Goal: Task Accomplishment & Management: Manage account settings

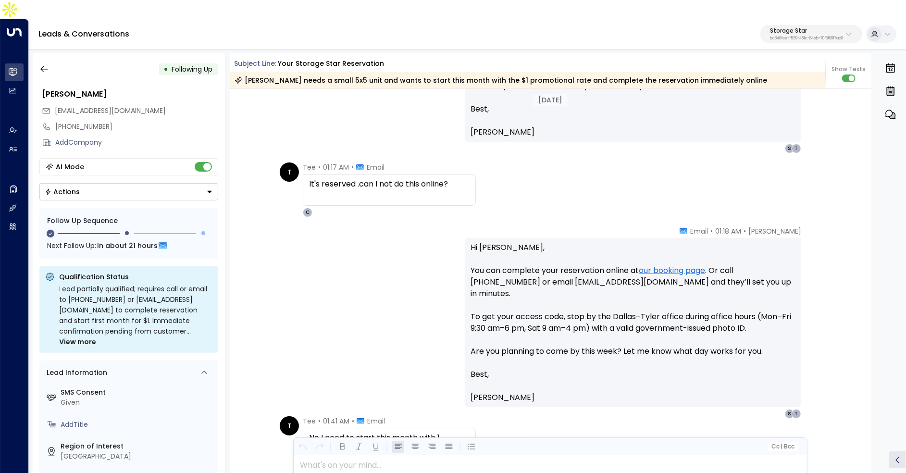
scroll to position [1693, 0]
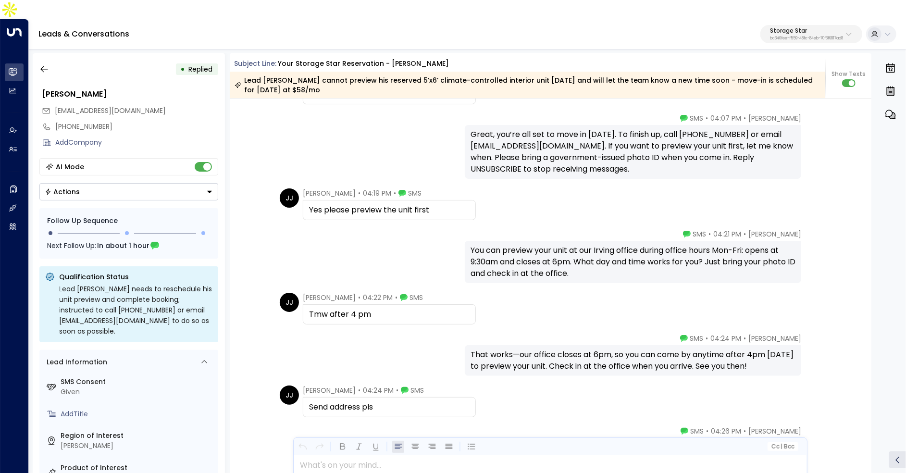
scroll to position [1295, 0]
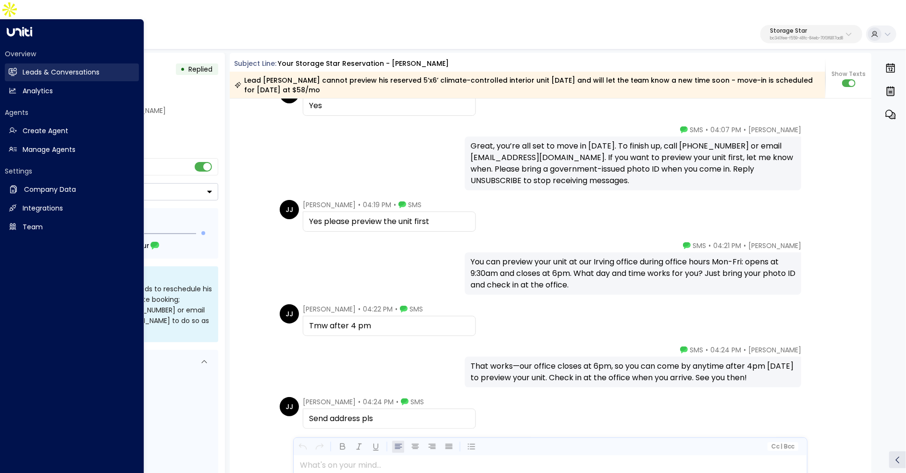
click at [24, 67] on h2 "Leads & Conversations" at bounding box center [61, 72] width 77 height 10
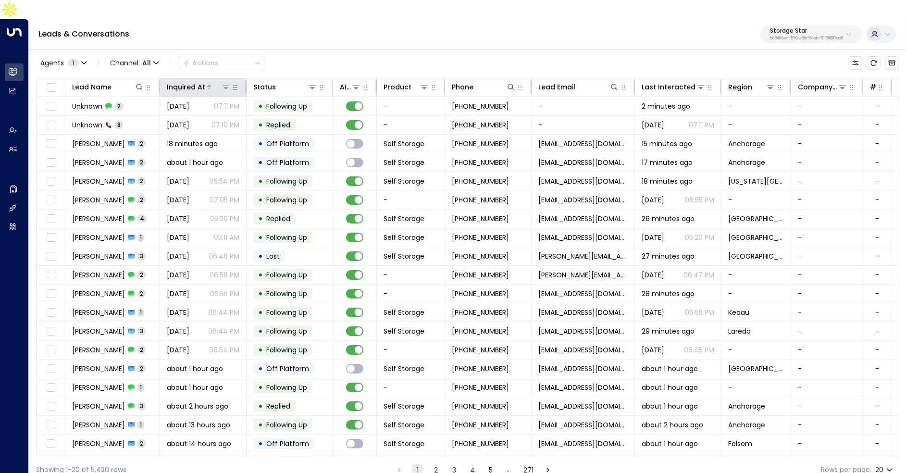
click at [200, 81] on div "Inquired At" at bounding box center [186, 87] width 38 height 12
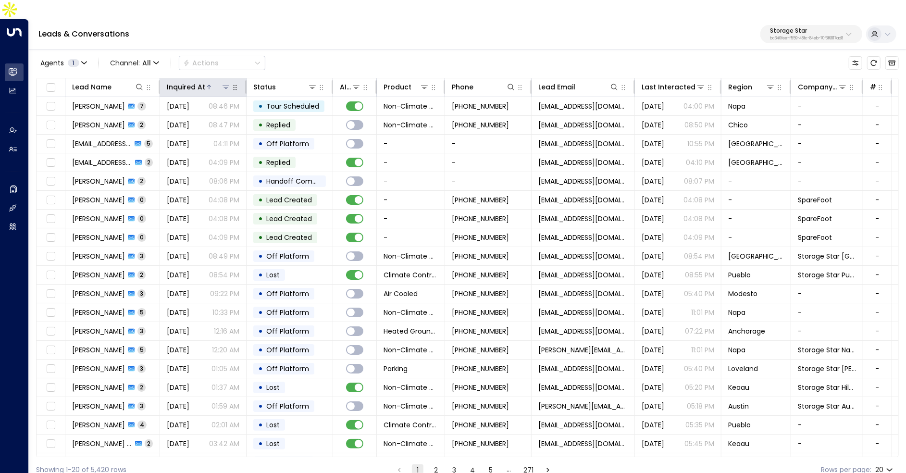
click at [200, 81] on div "Inquired At" at bounding box center [186, 87] width 38 height 12
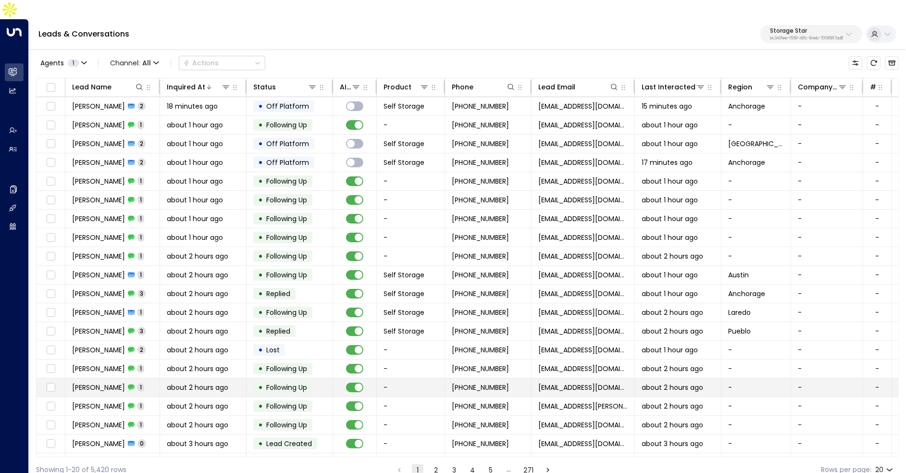
scroll to position [14, 0]
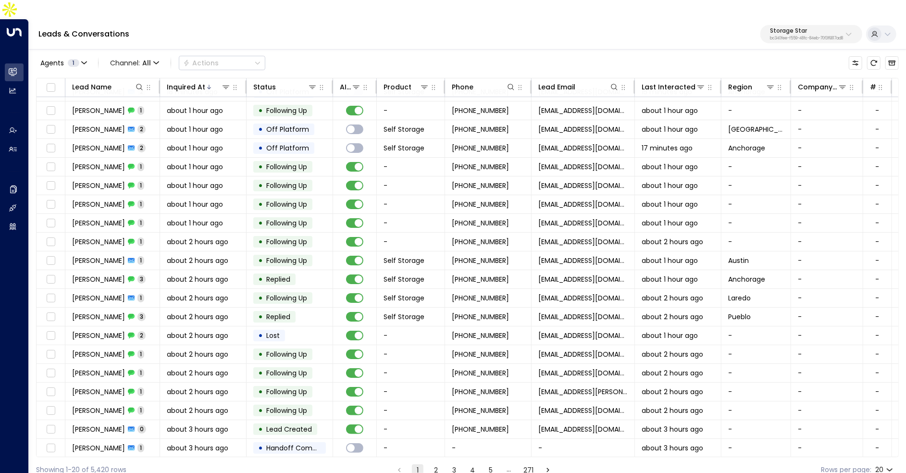
click at [438, 464] on button "2" at bounding box center [436, 470] width 12 height 12
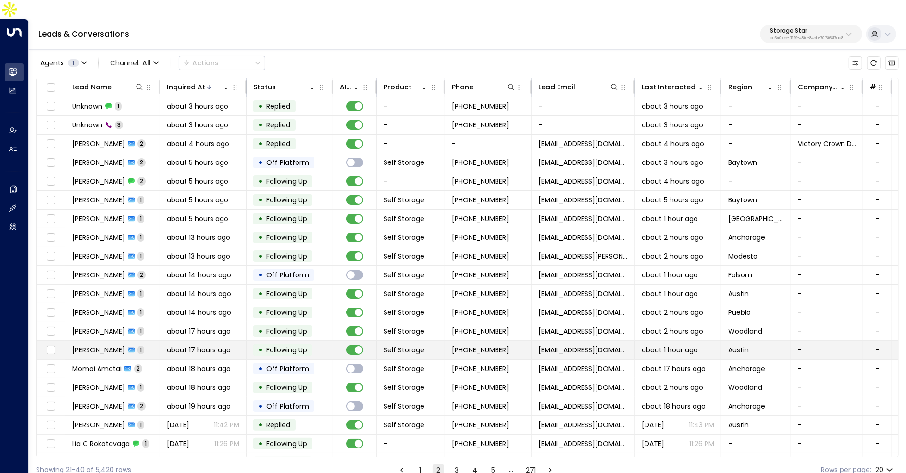
scroll to position [14, 0]
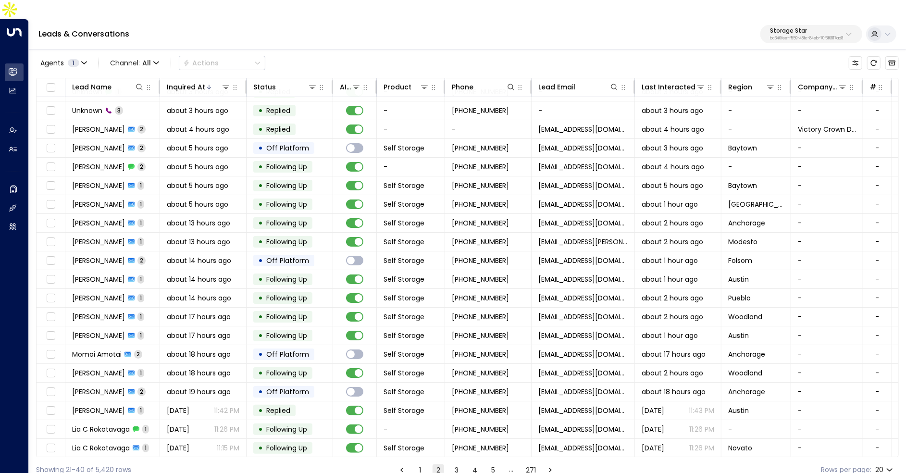
click at [455, 464] on button "3" at bounding box center [457, 470] width 12 height 12
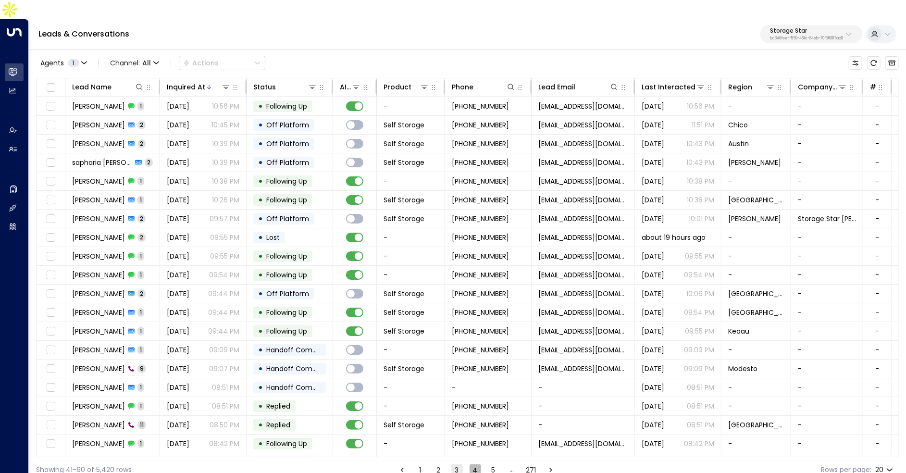
click at [471, 464] on button "4" at bounding box center [476, 470] width 12 height 12
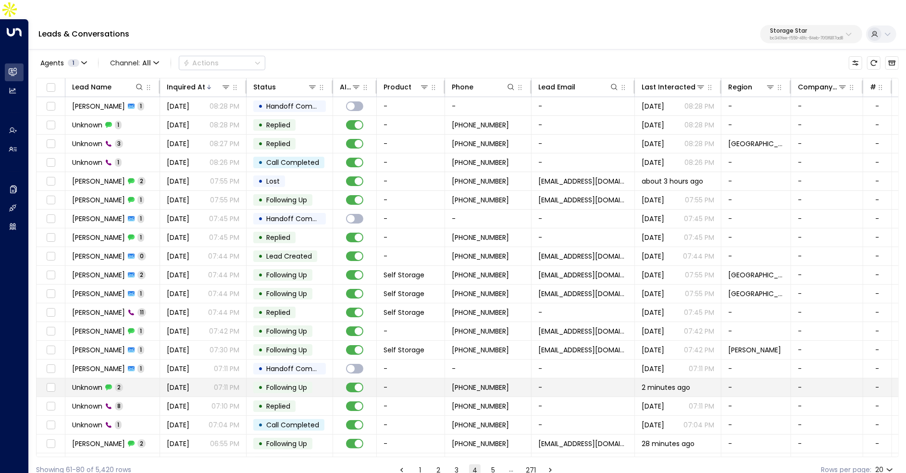
click at [148, 378] on td "Unknown 2" at bounding box center [112, 387] width 95 height 18
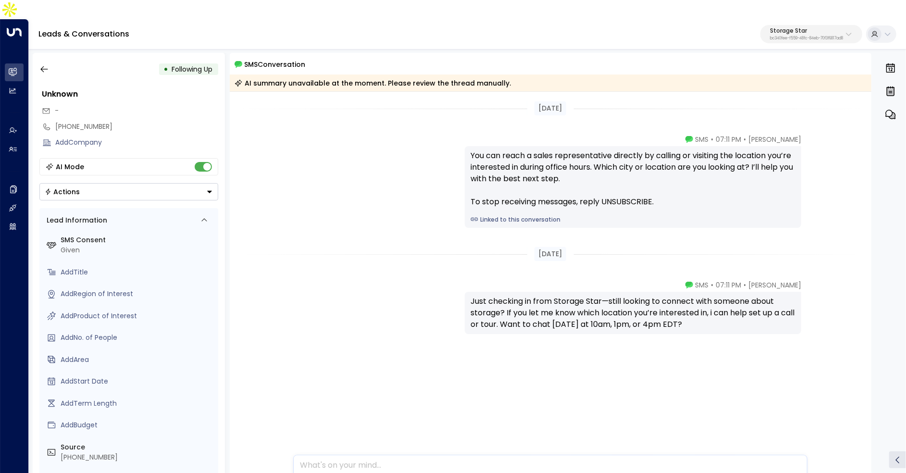
click at [432, 470] on div "Send SMS" at bounding box center [550, 481] width 513 height 22
click at [402, 450] on div at bounding box center [550, 444] width 513 height 51
click at [39, 61] on button "button" at bounding box center [44, 69] width 17 height 17
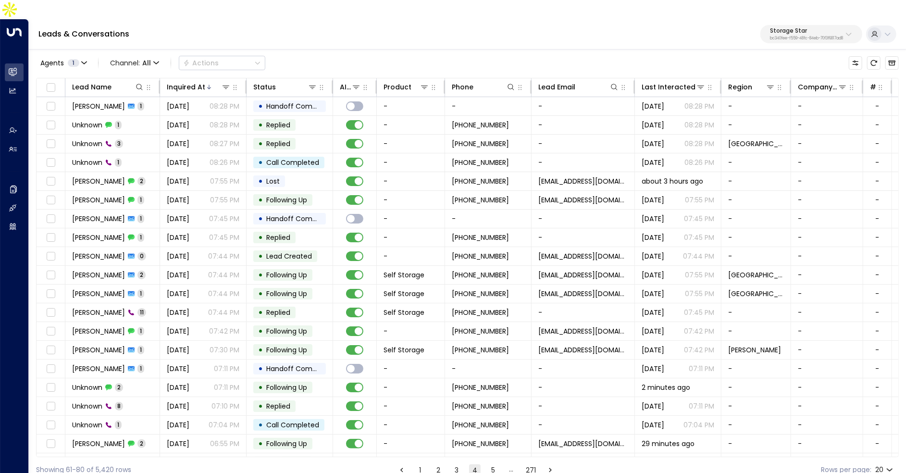
click at [439, 464] on button "2" at bounding box center [439, 470] width 12 height 12
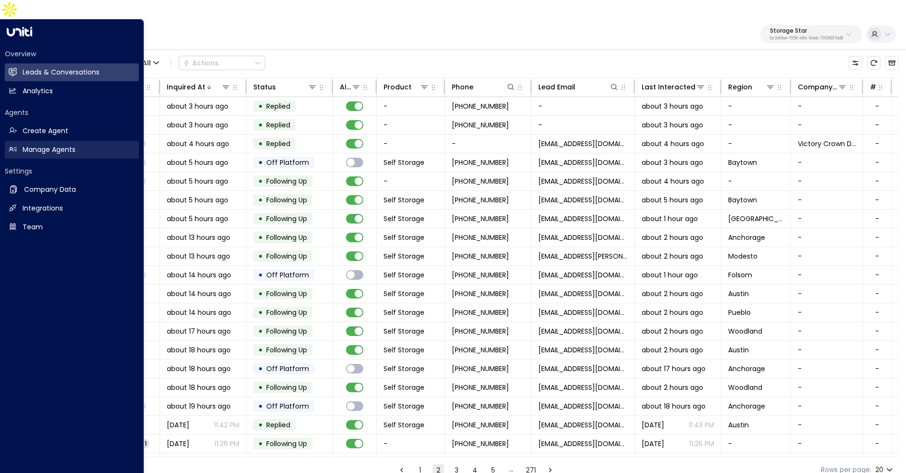
click at [58, 145] on h2 "Manage Agents" at bounding box center [49, 150] width 53 height 10
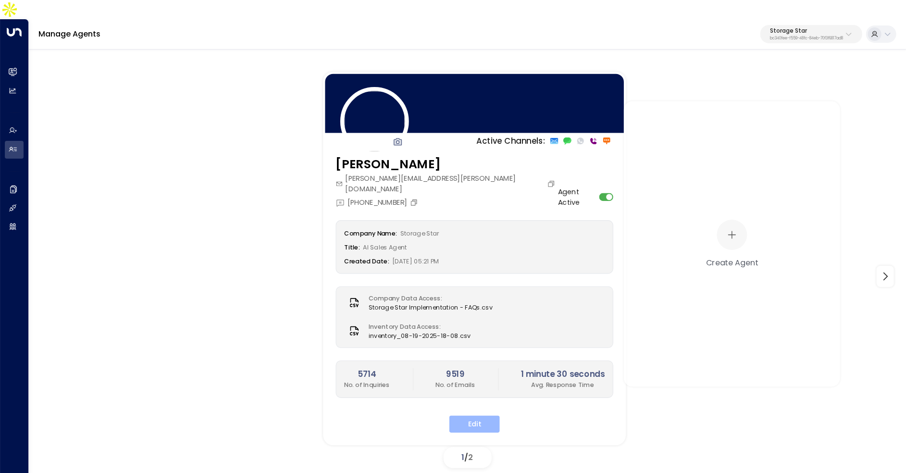
click at [484, 415] on button "Edit" at bounding box center [474, 423] width 50 height 17
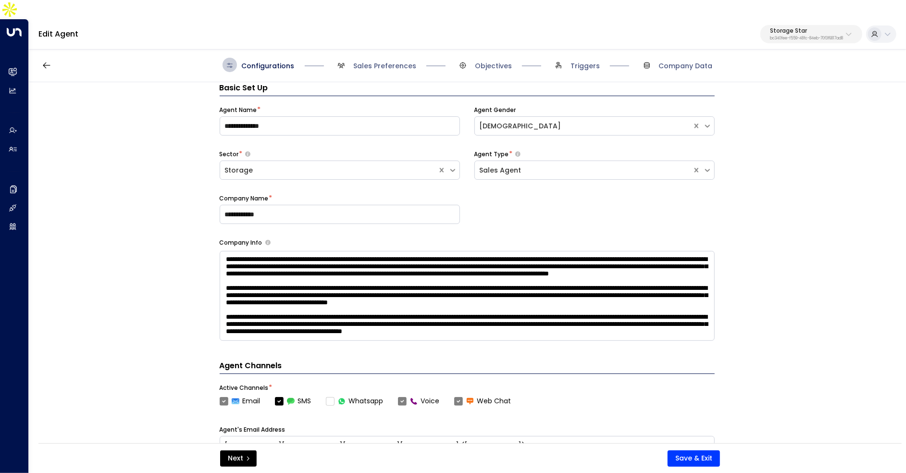
scroll to position [58, 0]
click at [482, 61] on span "Objectives" at bounding box center [493, 66] width 37 height 10
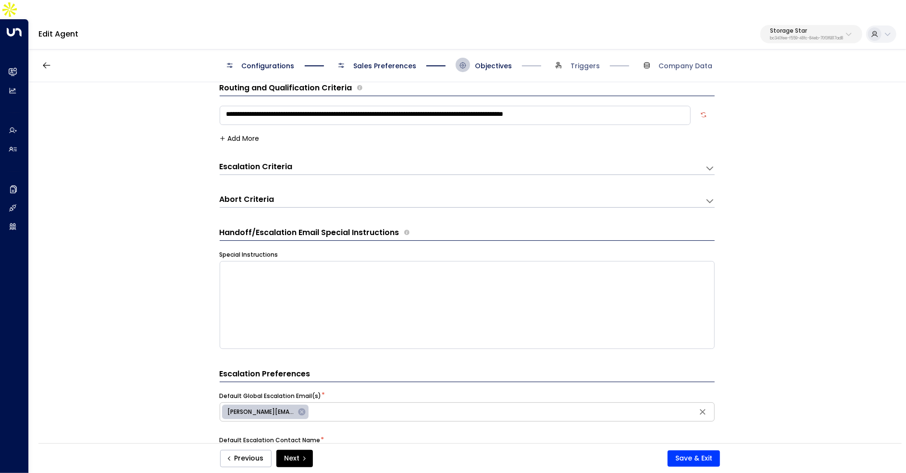
click at [445, 161] on div "Escalation Criteria Reset" at bounding box center [458, 166] width 476 height 11
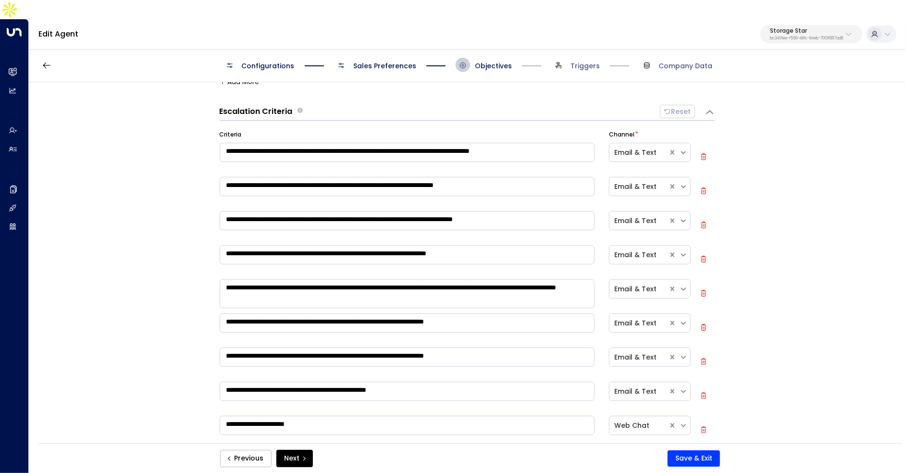
scroll to position [81, 0]
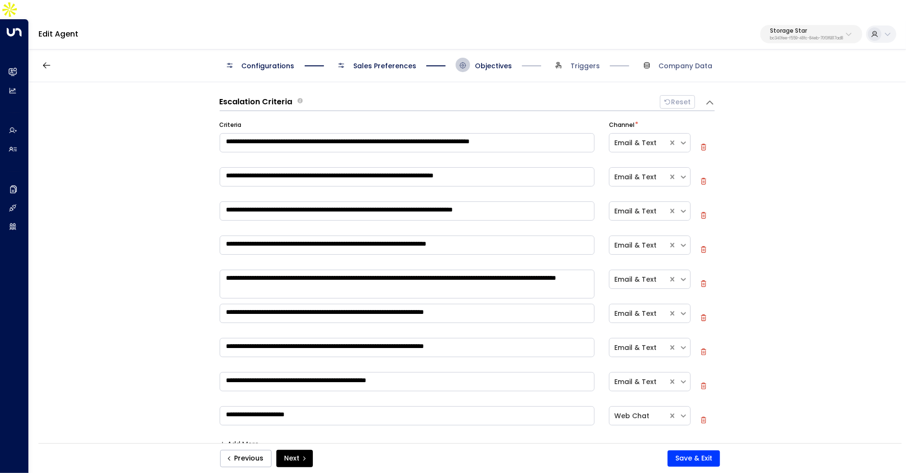
click at [390, 53] on div "Configurations Sales Preferences Objectives Triggers Company Data" at bounding box center [467, 65] width 877 height 34
click at [384, 61] on span "Sales Preferences" at bounding box center [384, 66] width 63 height 10
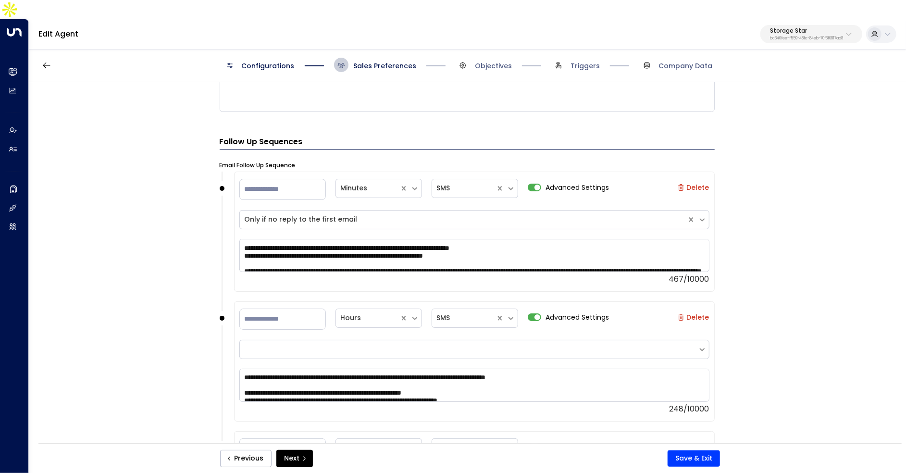
scroll to position [1156, 0]
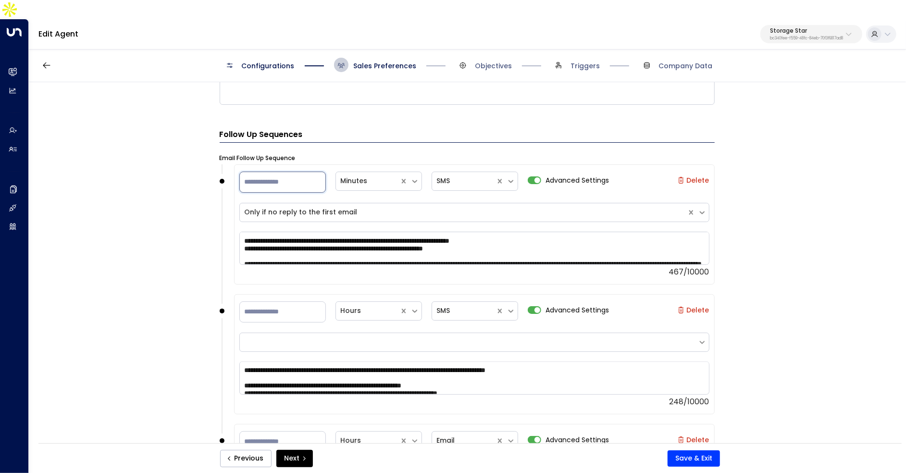
drag, startPoint x: 268, startPoint y: 157, endPoint x: 219, endPoint y: 157, distance: 49.0
click at [234, 164] on div "**********" at bounding box center [474, 224] width 481 height 120
click at [196, 185] on div "**********" at bounding box center [467, 275] width 876 height 386
click at [477, 61] on span "Objectives" at bounding box center [493, 66] width 37 height 10
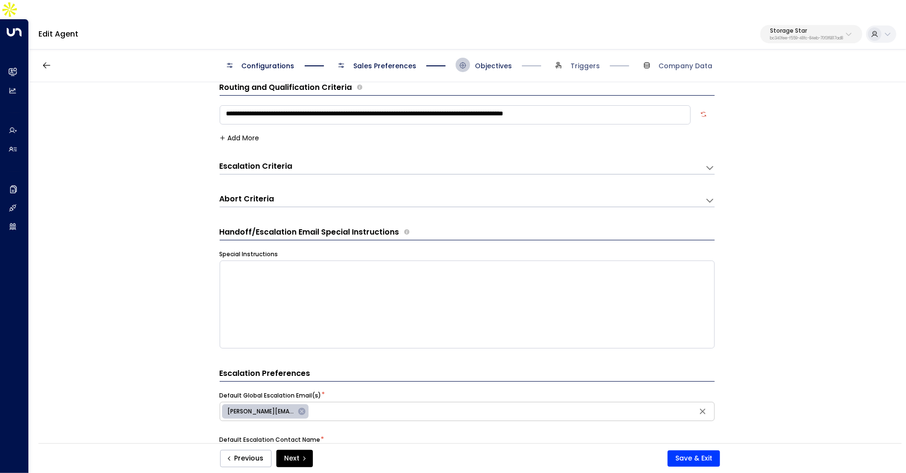
scroll to position [14, 0]
click at [256, 61] on span "Configurations" at bounding box center [268, 66] width 53 height 10
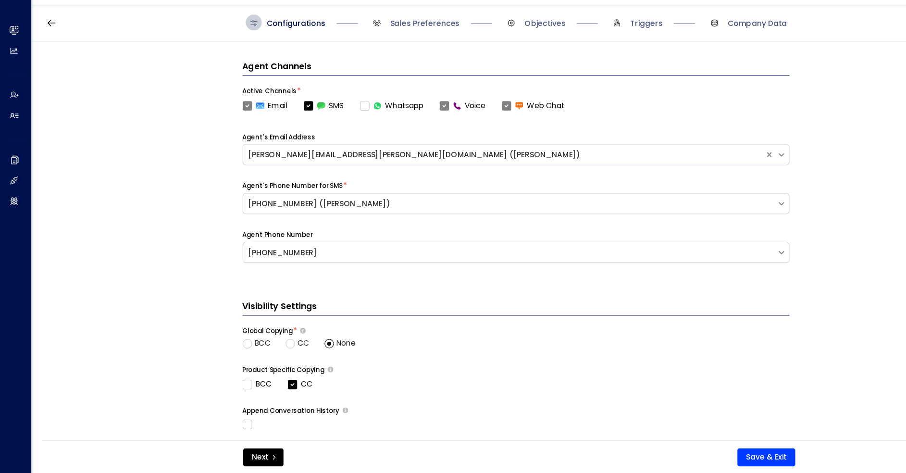
scroll to position [273, 0]
